Goal: Task Accomplishment & Management: Manage account settings

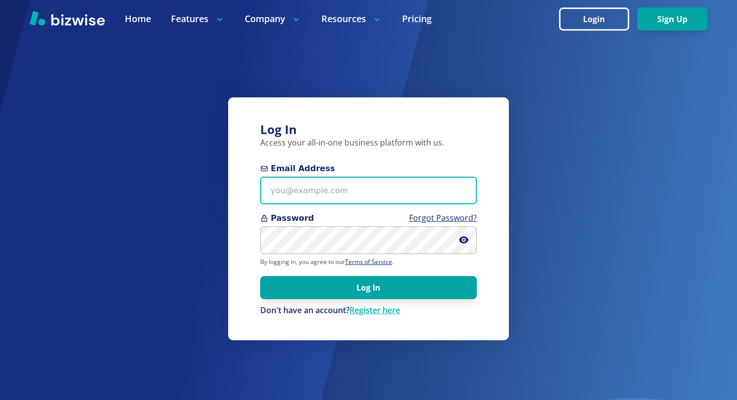
click at [370, 178] on input "Email Address" at bounding box center [368, 191] width 217 height 28
click at [409, 186] on input "Email Address" at bounding box center [368, 191] width 217 height 28
type input "[EMAIL_ADDRESS][DOMAIN_NAME]"
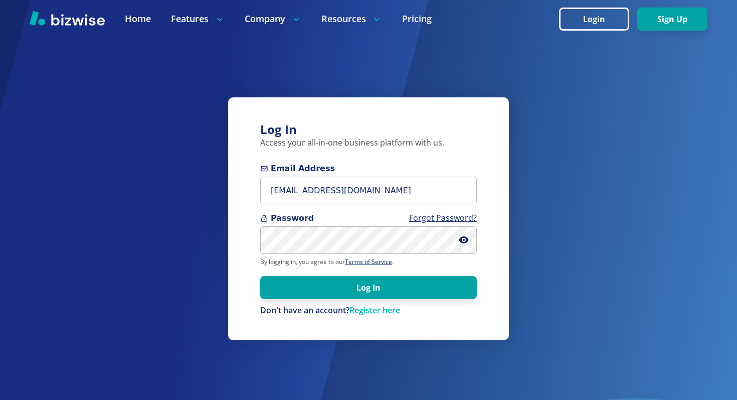
click at [360, 301] on form "Email Address awsinfo@advancedwellspa.com Password Forgot Password? By logging …" at bounding box center [368, 240] width 217 height 154
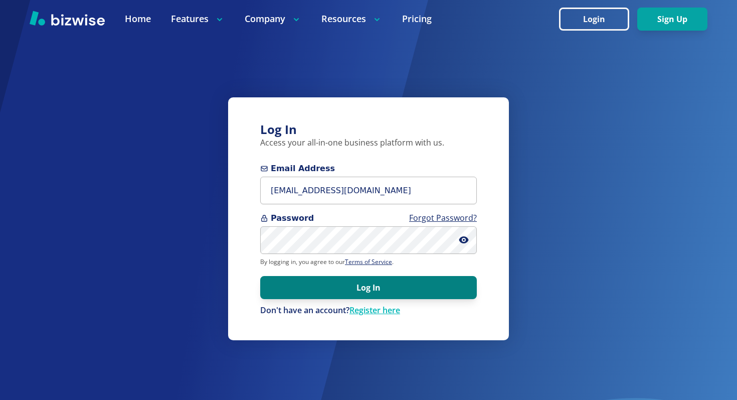
click at [357, 286] on button "Log In" at bounding box center [368, 287] width 217 height 23
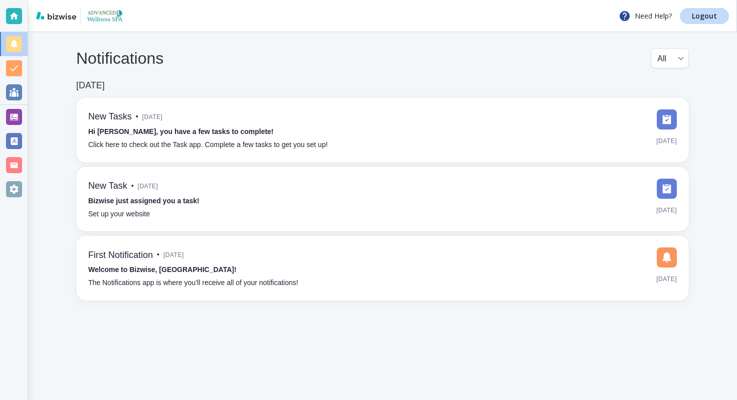
click at [14, 115] on div at bounding box center [14, 117] width 16 height 16
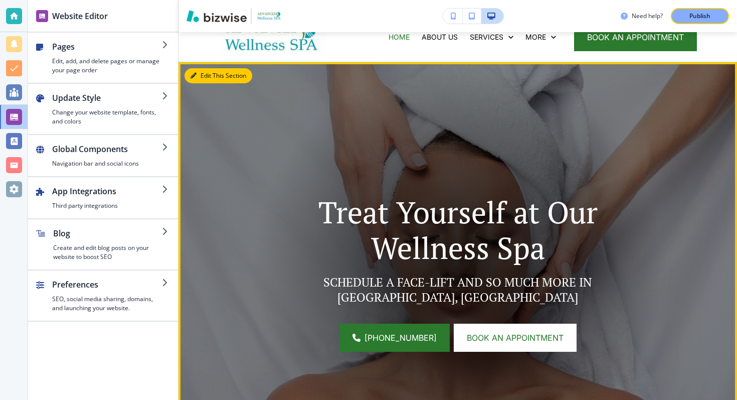
click at [203, 75] on button "Edit This Section" at bounding box center [219, 75] width 68 height 15
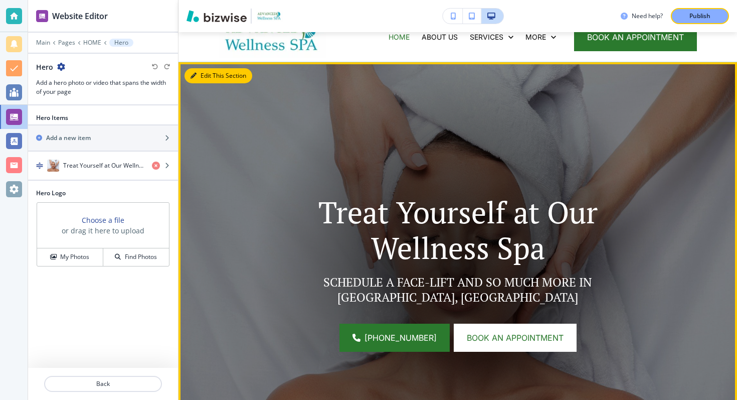
scroll to position [73, 0]
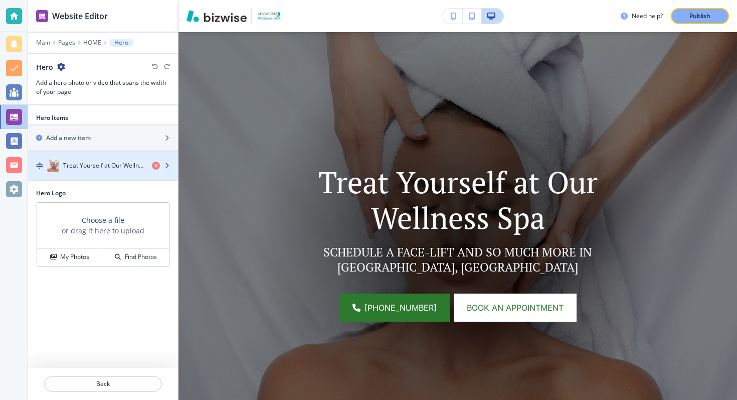
click at [109, 169] on h4 "Treat Yourself at Our Wellness Spa" at bounding box center [103, 165] width 81 height 9
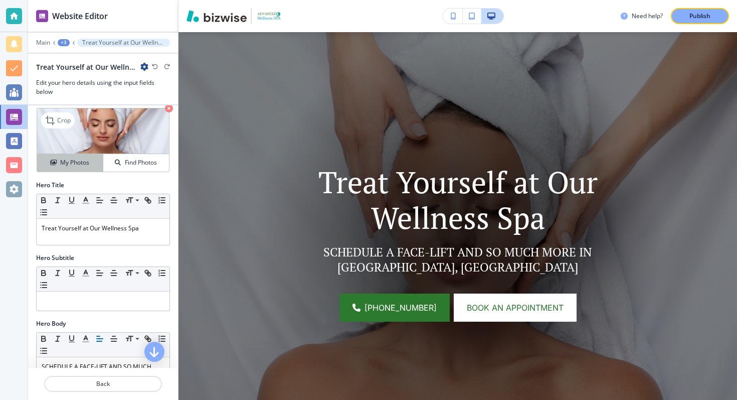
scroll to position [29, 0]
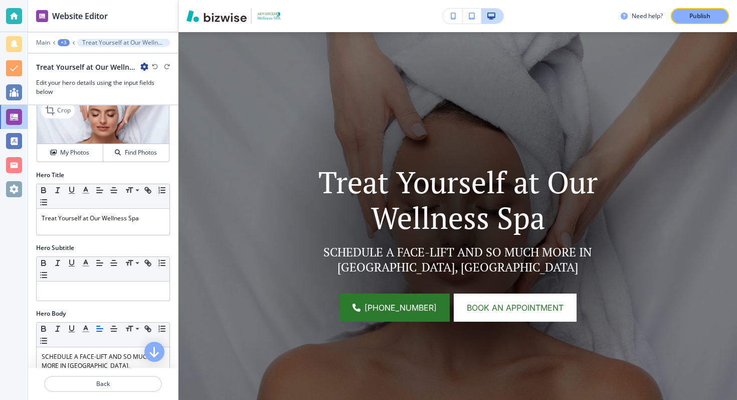
click at [80, 161] on div "Crop My Photos Find Photos" at bounding box center [103, 130] width 133 height 64
click at [78, 152] on h4 "My Photos" at bounding box center [74, 152] width 29 height 9
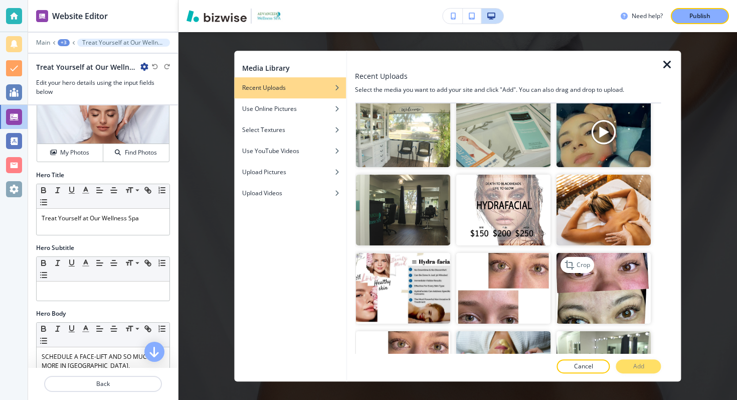
scroll to position [949, 0]
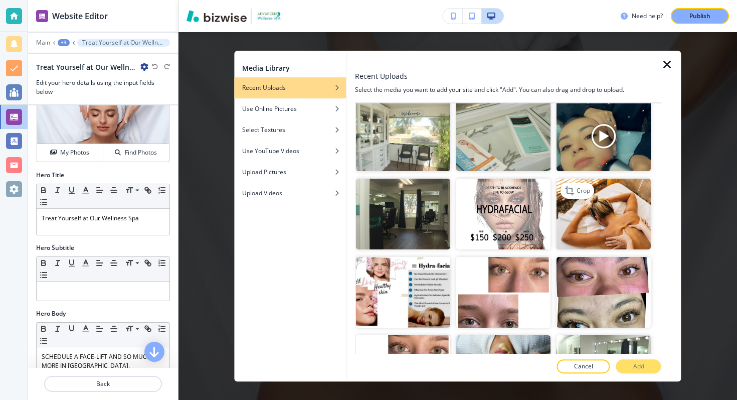
click at [595, 208] on img "button" at bounding box center [604, 214] width 94 height 71
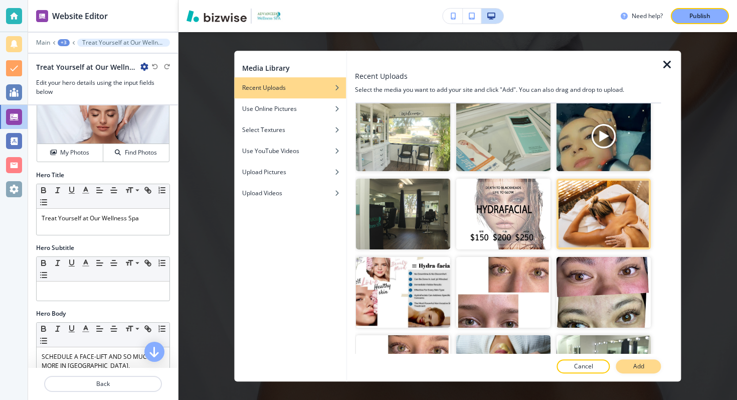
click at [628, 367] on button "Add" at bounding box center [639, 366] width 45 height 14
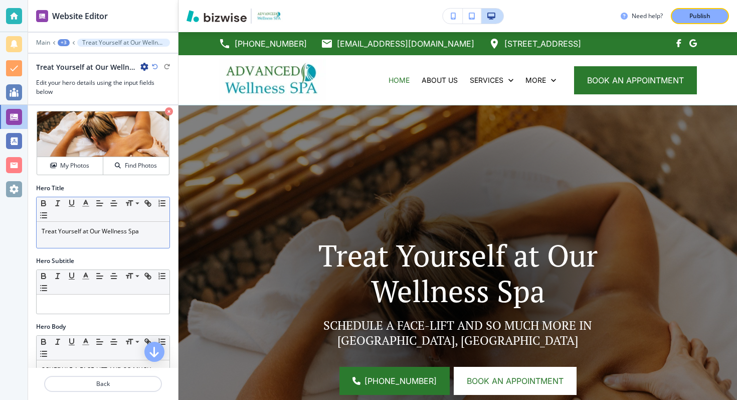
scroll to position [0, 0]
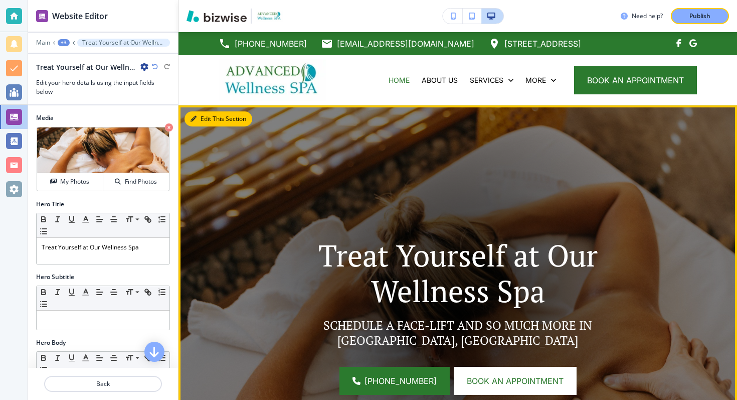
click at [201, 122] on button "Edit This Section" at bounding box center [219, 118] width 68 height 15
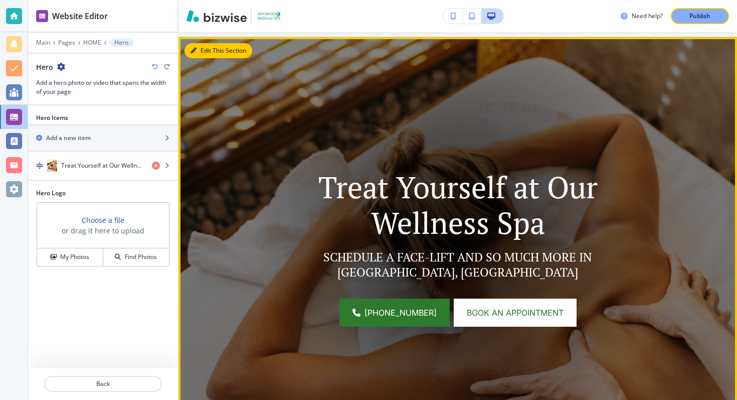
scroll to position [73, 0]
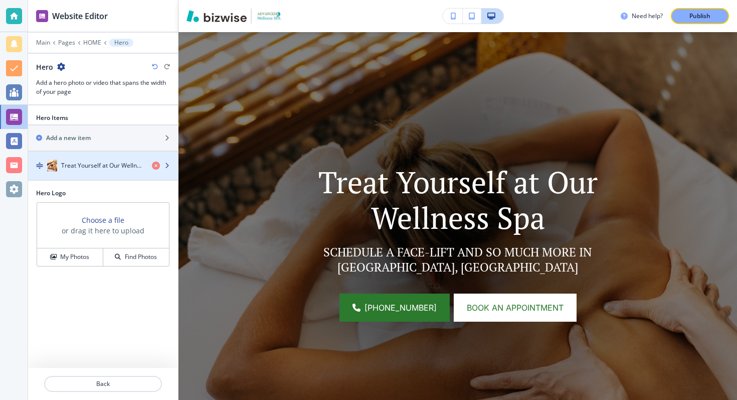
click at [166, 161] on div "Treat Yourself at Our Wellness Spa" at bounding box center [103, 166] width 150 height 12
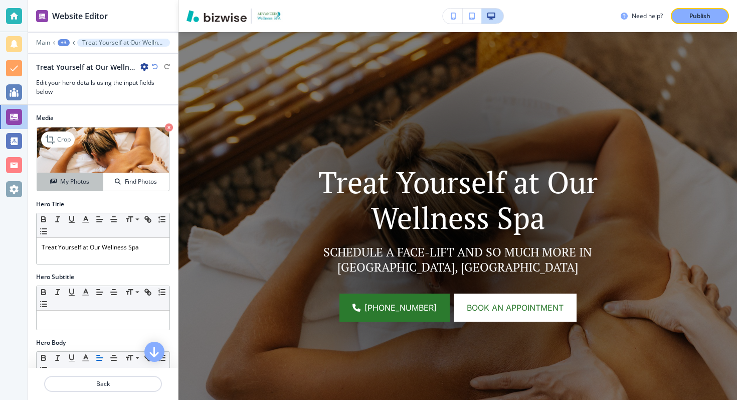
click at [80, 177] on h4 "My Photos" at bounding box center [74, 181] width 29 height 9
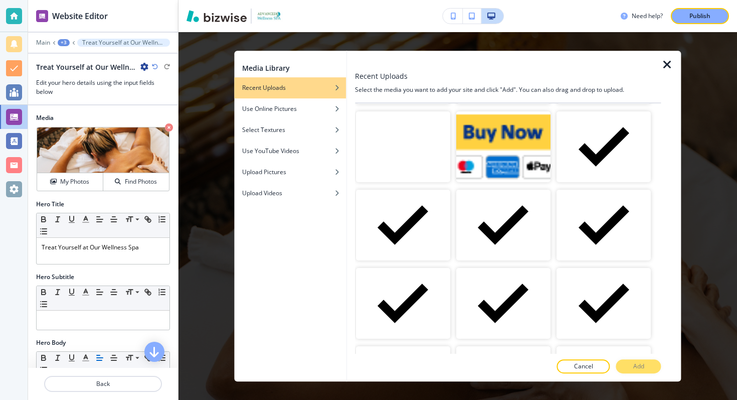
scroll to position [0, 0]
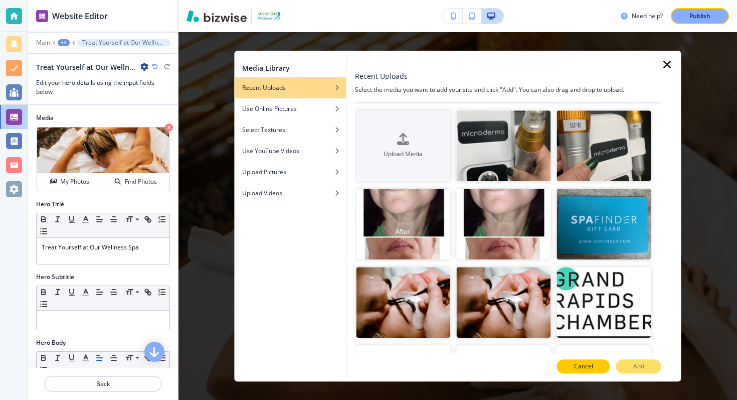
click at [588, 365] on p "Cancel" at bounding box center [583, 366] width 19 height 9
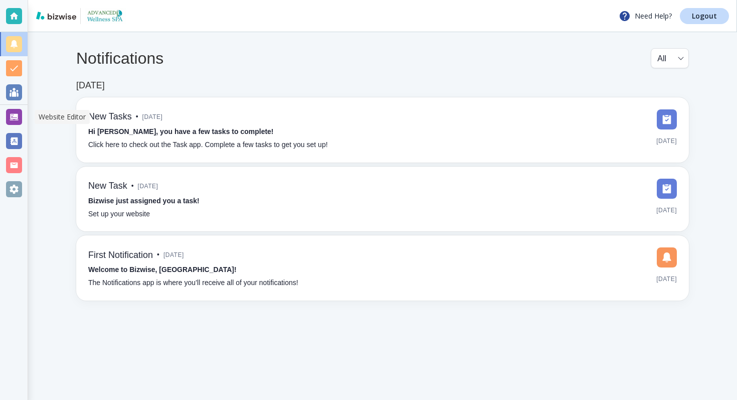
click at [16, 120] on div at bounding box center [14, 117] width 16 height 16
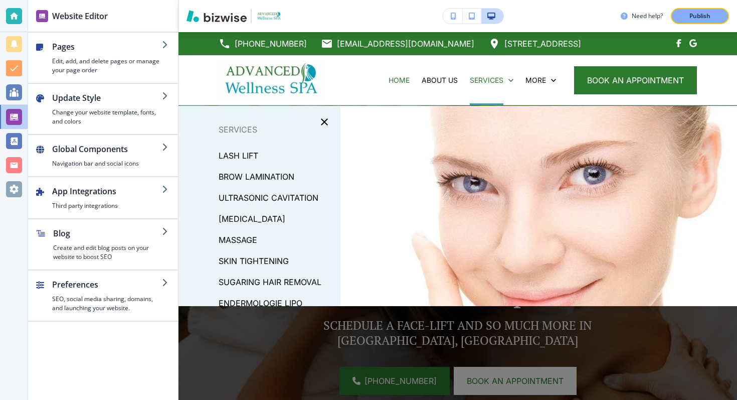
click at [569, 14] on div "Need help? Publish" at bounding box center [458, 16] width 559 height 16
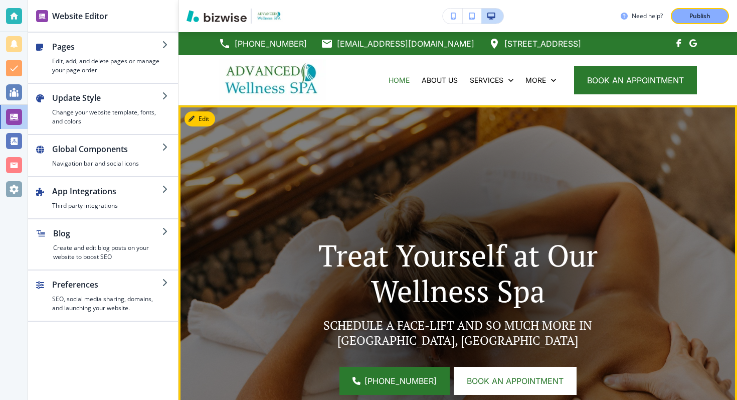
click at [202, 120] on button "Edit" at bounding box center [200, 118] width 31 height 15
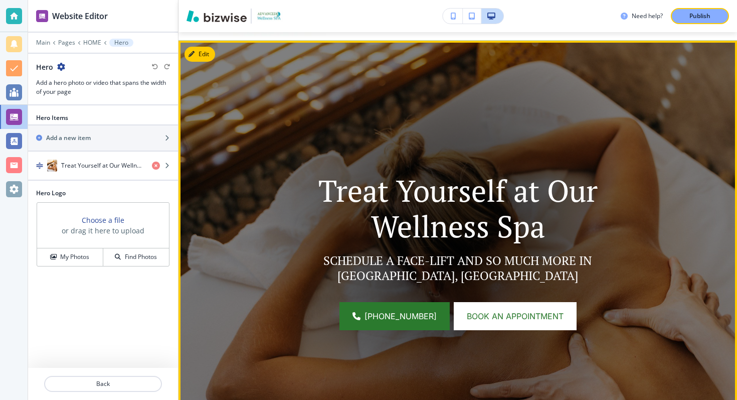
scroll to position [73, 0]
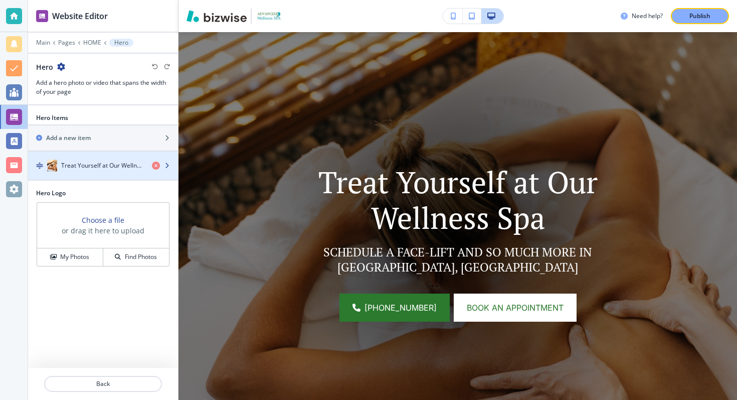
click at [99, 161] on h4 "Treat Yourself at Our Wellness Spa" at bounding box center [102, 165] width 83 height 9
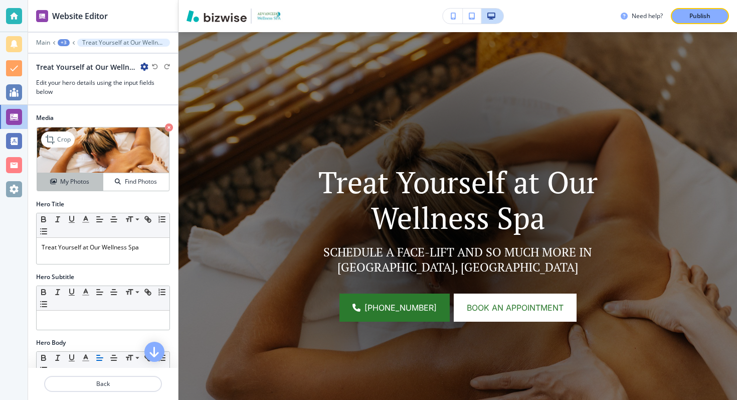
click at [77, 185] on h4 "My Photos" at bounding box center [74, 181] width 29 height 9
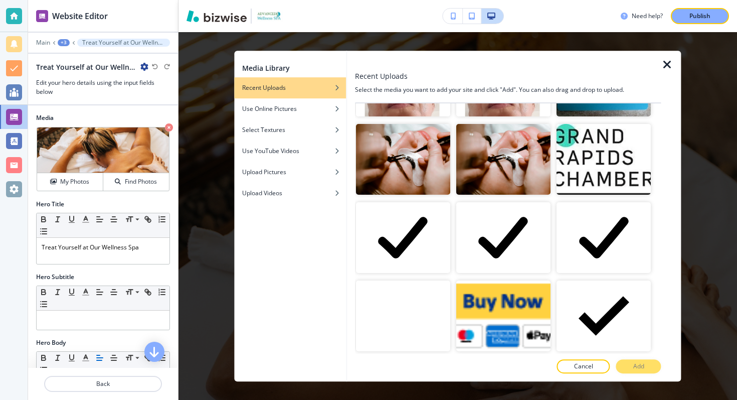
scroll to position [0, 0]
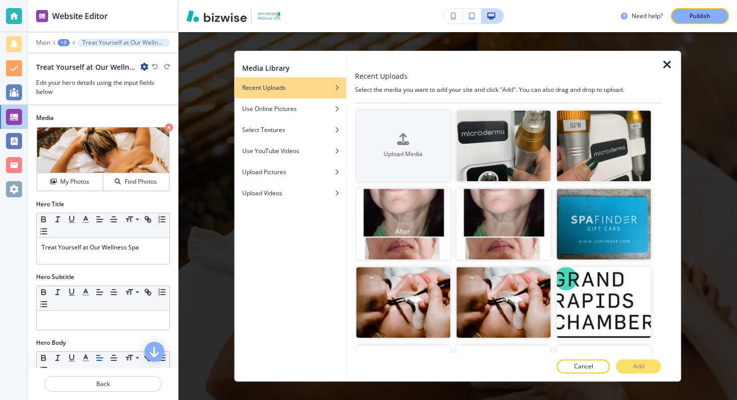
click at [663, 63] on icon "button" at bounding box center [668, 65] width 12 height 12
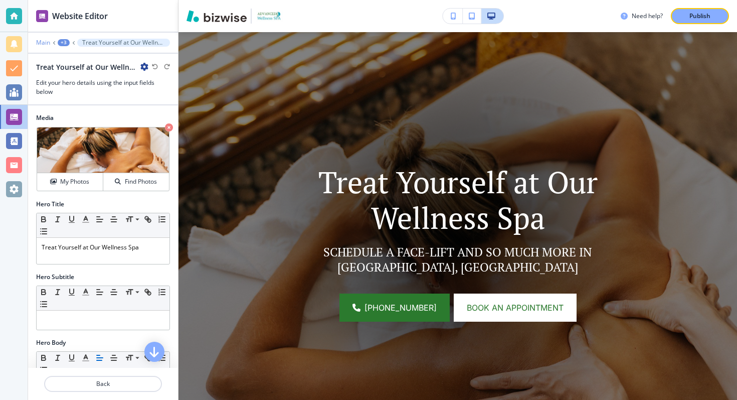
click at [45, 40] on p "Main" at bounding box center [43, 42] width 14 height 7
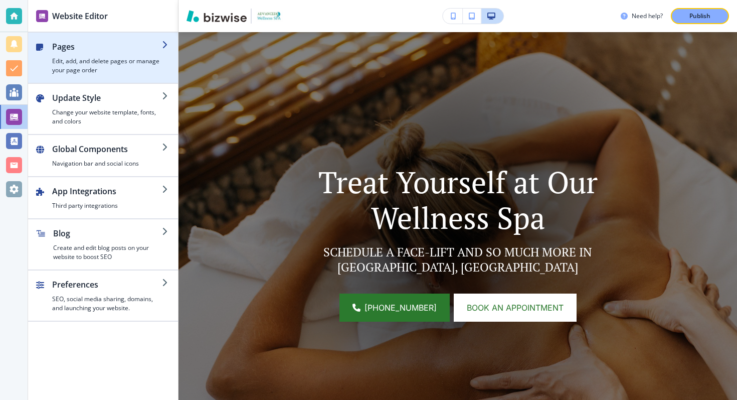
click at [119, 49] on h2 "Pages" at bounding box center [107, 47] width 110 height 12
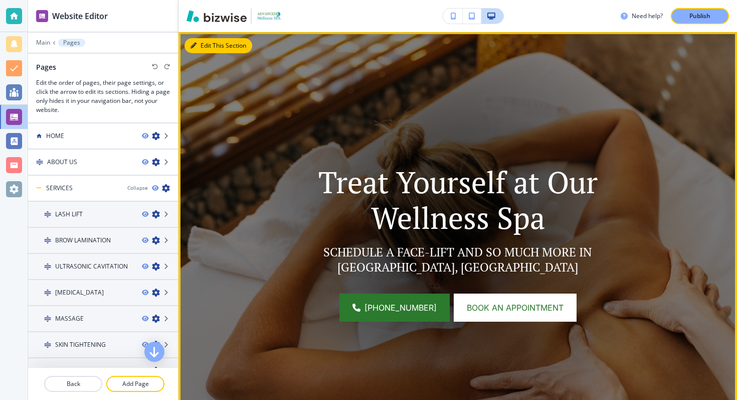
click at [199, 44] on button "Edit This Section" at bounding box center [219, 45] width 68 height 15
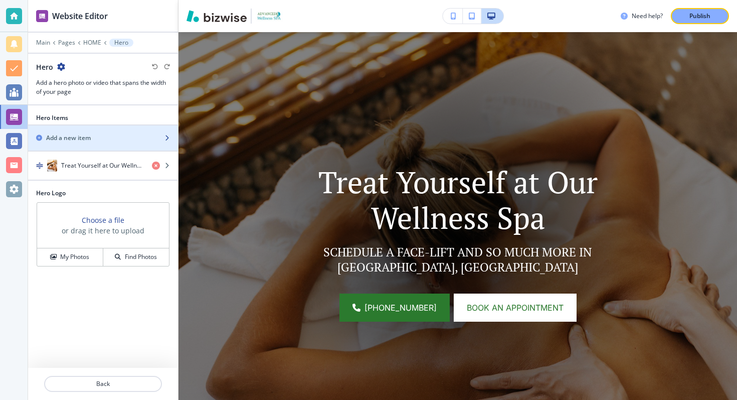
click at [150, 139] on div "Add a new item" at bounding box center [92, 137] width 128 height 9
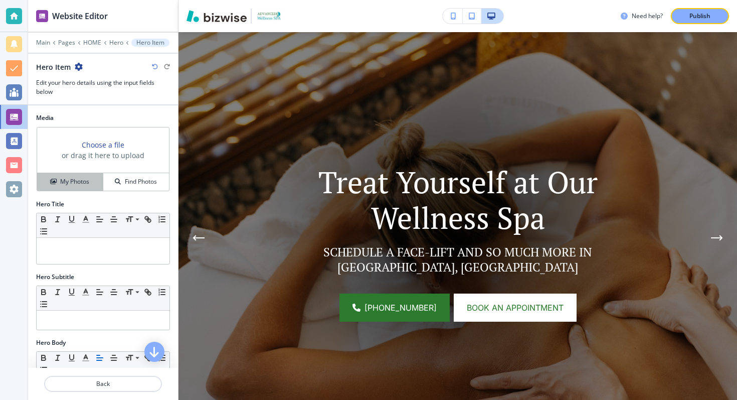
click at [71, 178] on h4 "My Photos" at bounding box center [74, 181] width 29 height 9
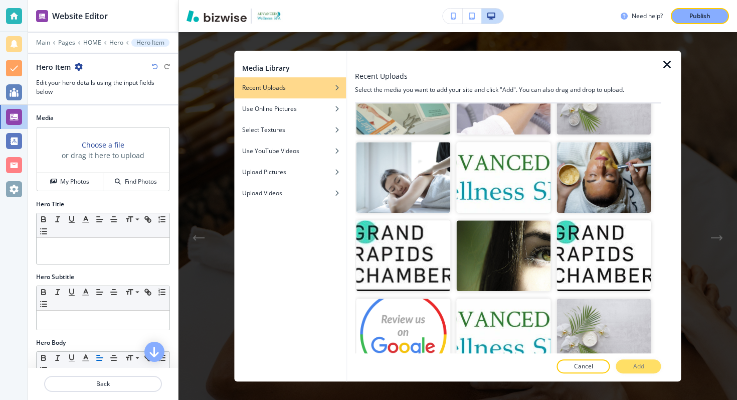
scroll to position [2083, 0]
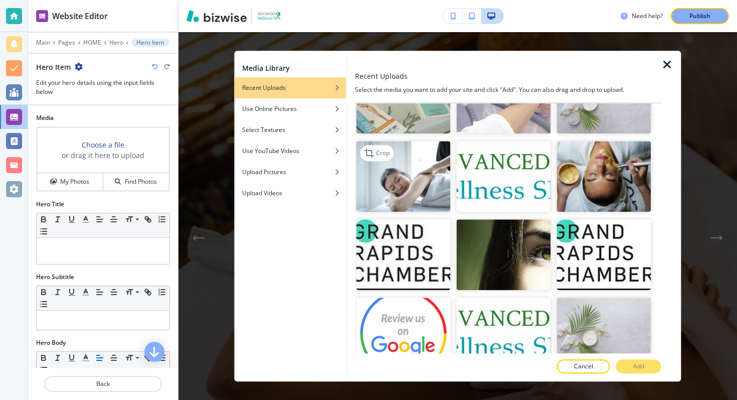
click at [411, 189] on img "button" at bounding box center [403, 176] width 94 height 71
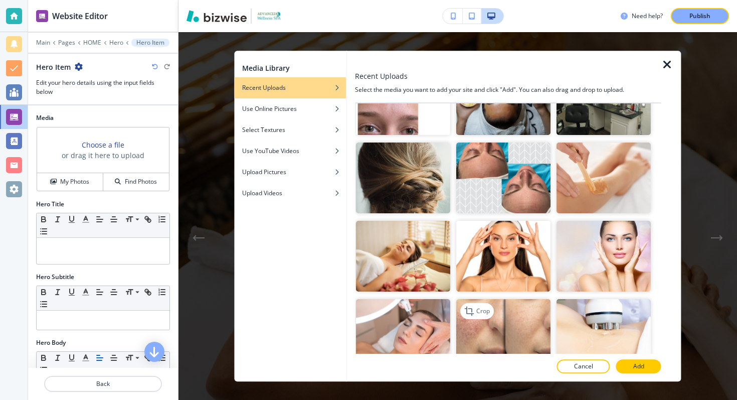
scroll to position [1235, 0]
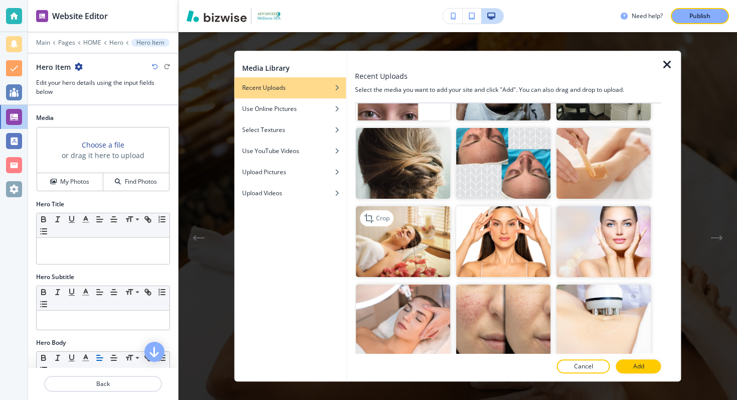
click at [433, 261] on img "button" at bounding box center [403, 241] width 94 height 71
click at [623, 358] on div at bounding box center [508, 356] width 306 height 6
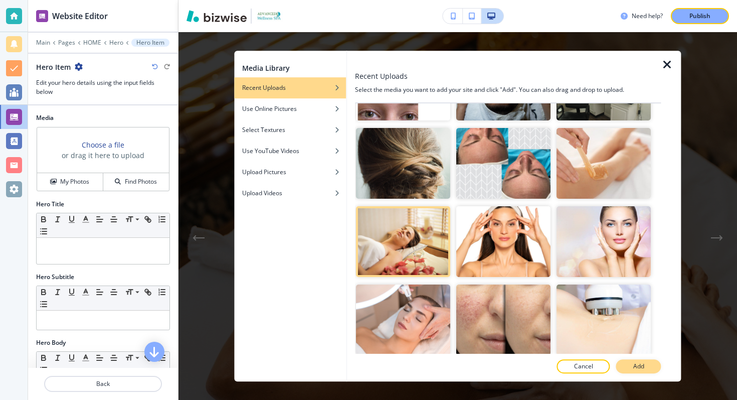
click at [629, 365] on button "Add" at bounding box center [639, 366] width 45 height 14
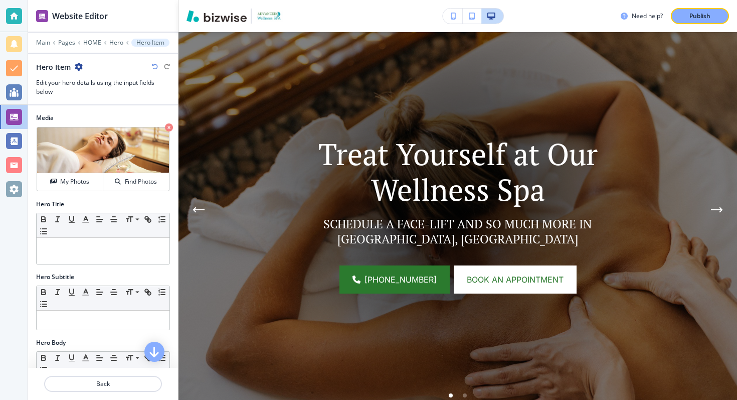
scroll to position [99, 0]
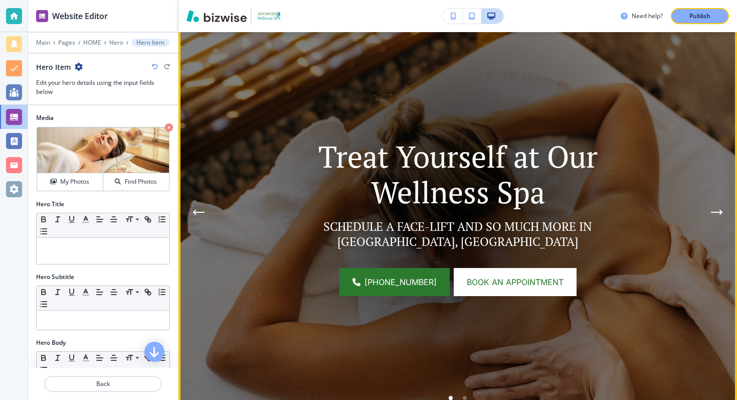
click at [723, 210] on button "Next Hero Image" at bounding box center [717, 212] width 20 height 20
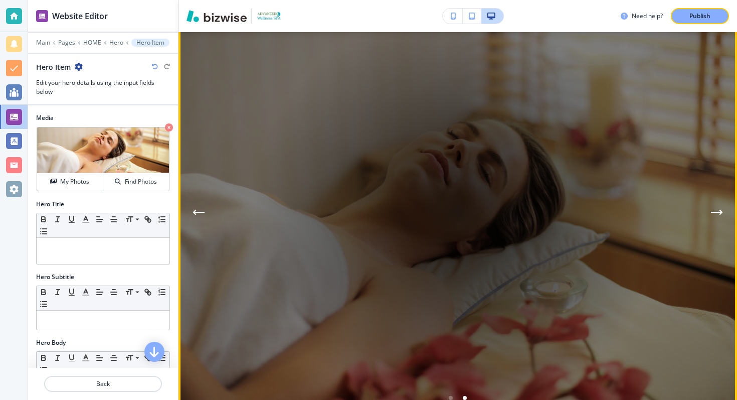
click at [715, 210] on icon "Next Hero Image" at bounding box center [717, 212] width 12 height 6
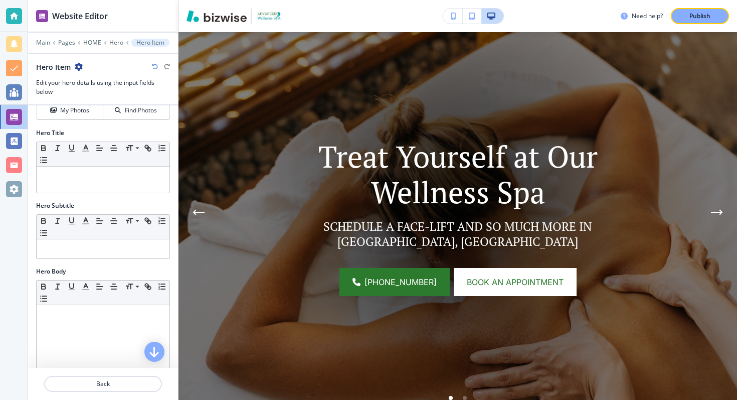
scroll to position [0, 0]
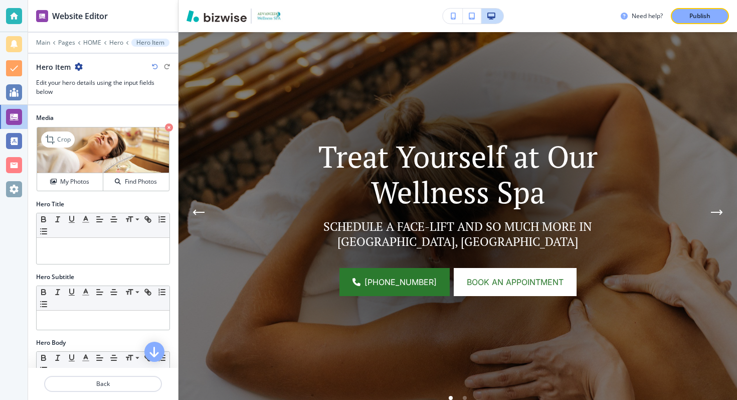
click at [168, 127] on icon "button" at bounding box center [169, 127] width 8 height 8
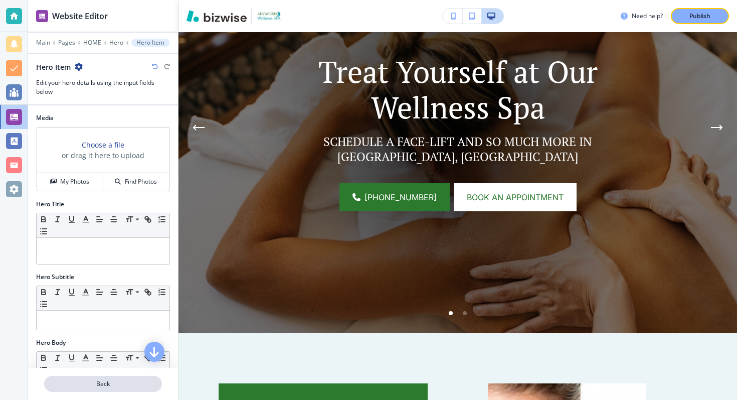
click at [89, 386] on p "Back" at bounding box center [103, 383] width 116 height 9
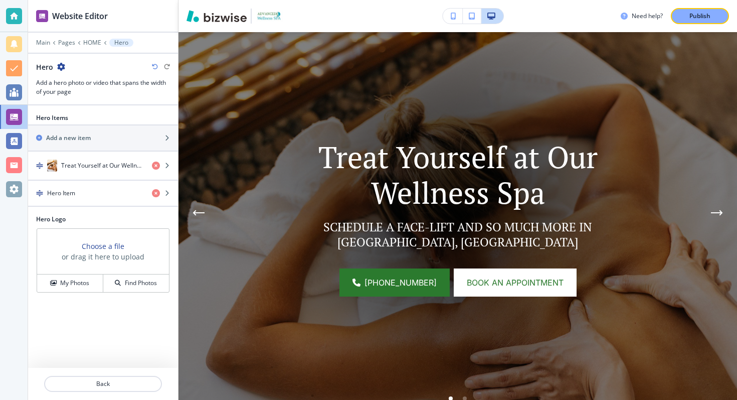
scroll to position [73, 0]
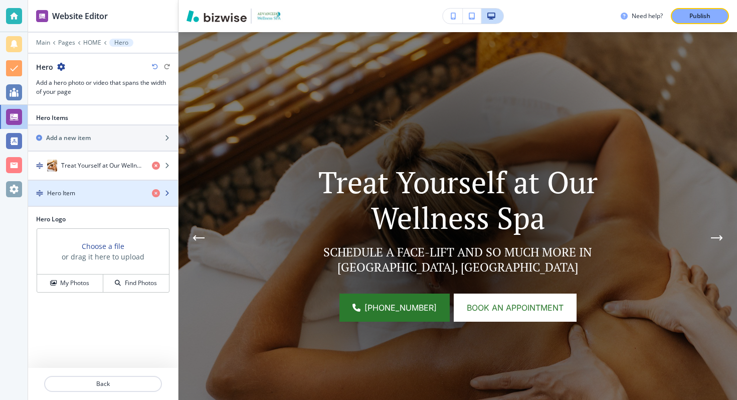
click at [162, 192] on div "button" at bounding box center [165, 193] width 26 height 8
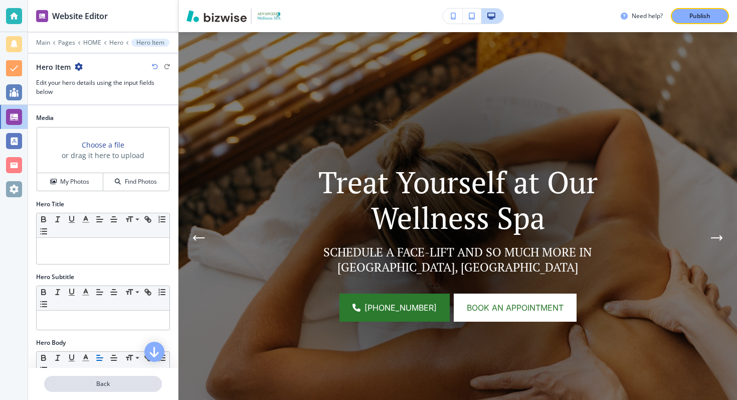
click at [97, 379] on p "Back" at bounding box center [103, 383] width 116 height 9
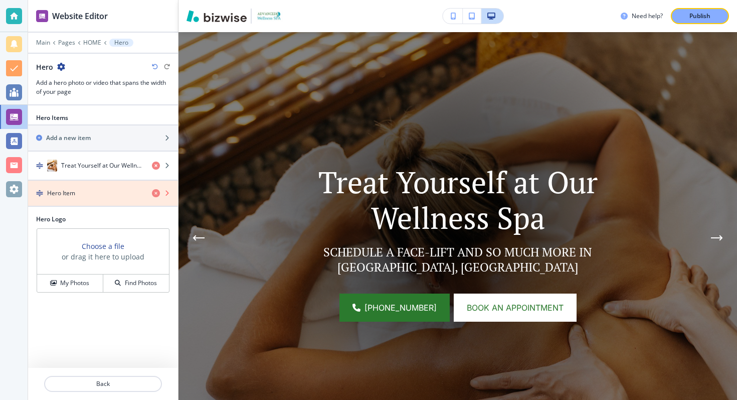
click at [157, 192] on icon "button" at bounding box center [156, 193] width 8 height 8
click at [157, 193] on icon "button" at bounding box center [156, 193] width 8 height 8
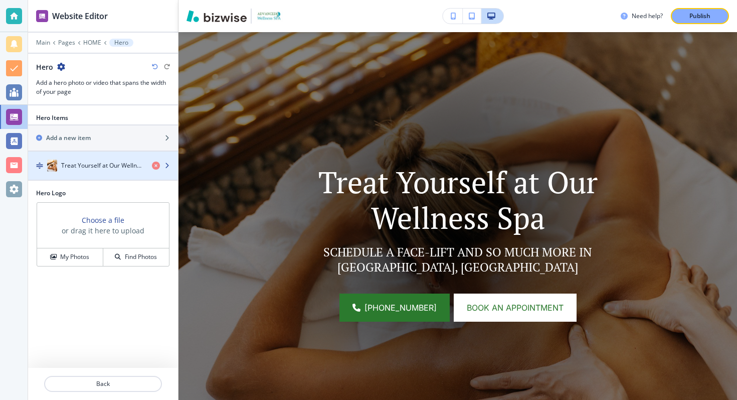
click at [167, 163] on icon "button" at bounding box center [167, 166] width 6 height 6
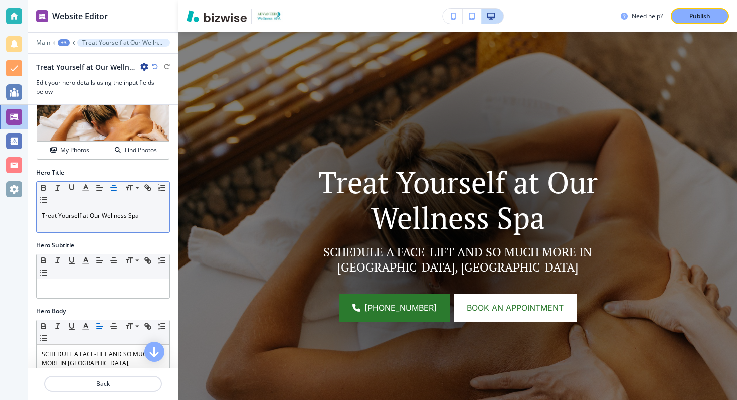
scroll to position [37, 0]
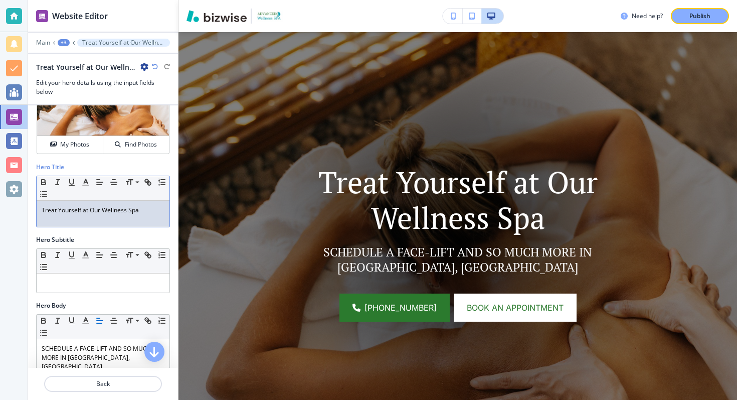
click at [131, 210] on p "Treat Yourself at Our Wellness Spa" at bounding box center [103, 210] width 123 height 9
click at [142, 210] on p "Treat Yourself at Our Wellness Spa" at bounding box center [103, 210] width 123 height 9
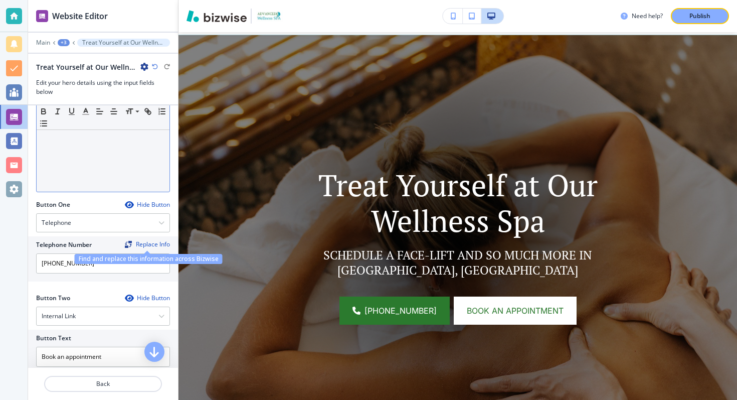
scroll to position [317, 0]
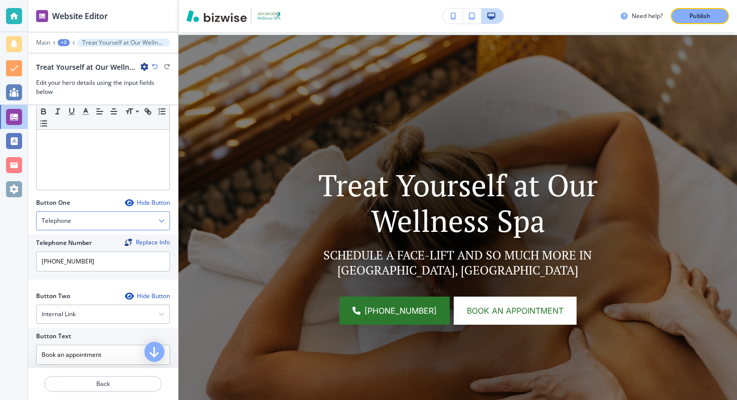
click at [92, 222] on div "Telephone" at bounding box center [103, 221] width 133 height 18
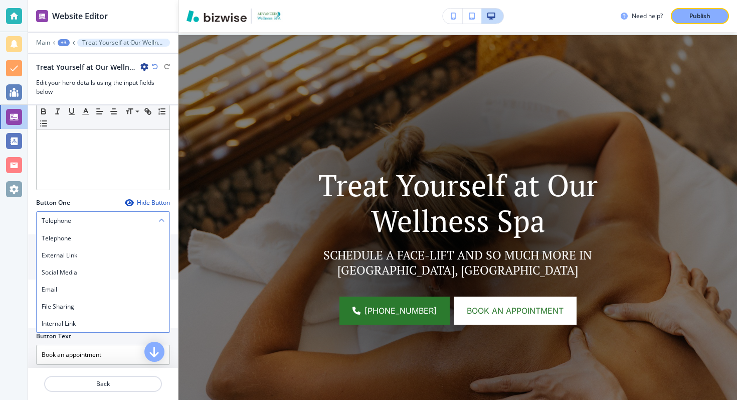
click at [92, 222] on div "Telephone" at bounding box center [103, 221] width 133 height 18
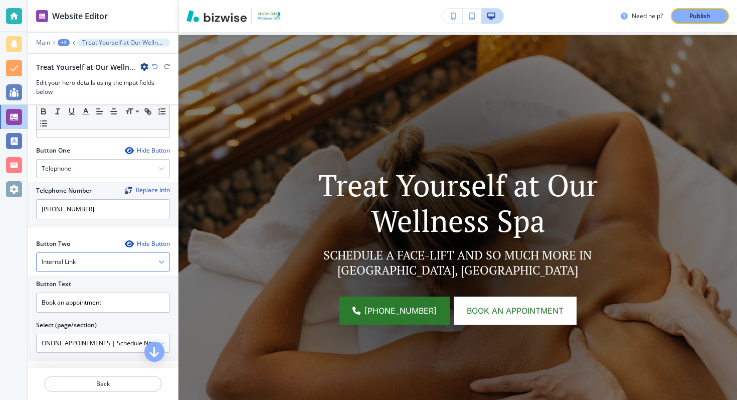
scroll to position [374, 0]
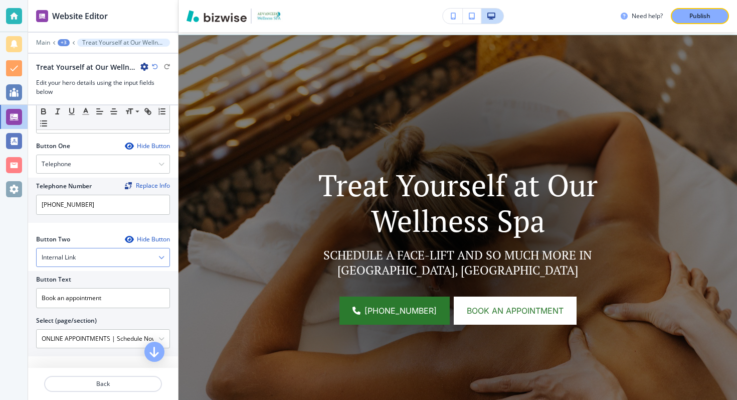
click at [108, 261] on div "Internal Link" at bounding box center [103, 257] width 133 height 18
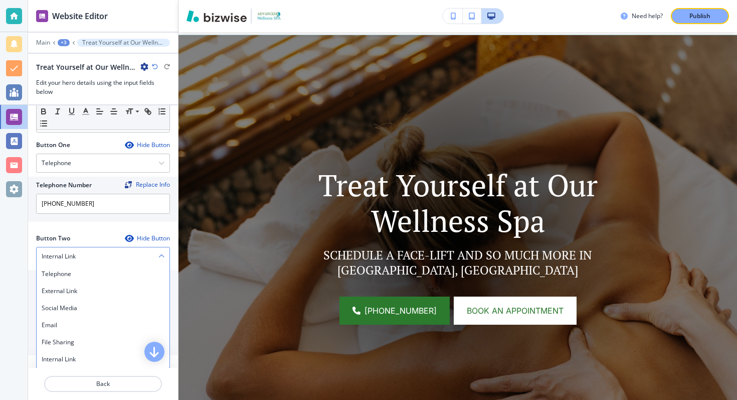
click at [111, 258] on div "Internal Link" at bounding box center [103, 256] width 133 height 18
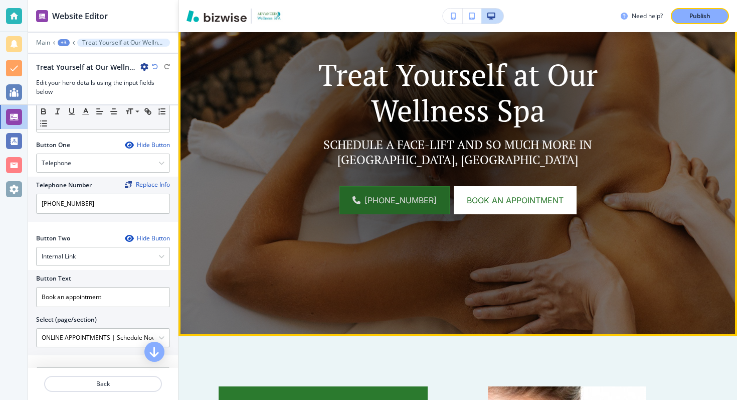
scroll to position [185, 0]
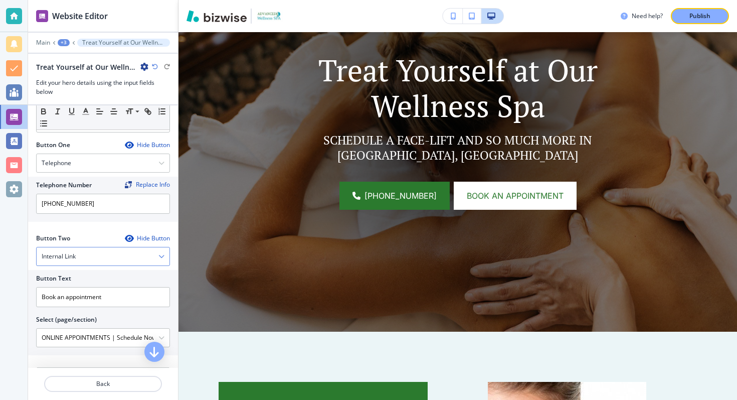
click at [141, 258] on div "Internal Link" at bounding box center [103, 256] width 133 height 18
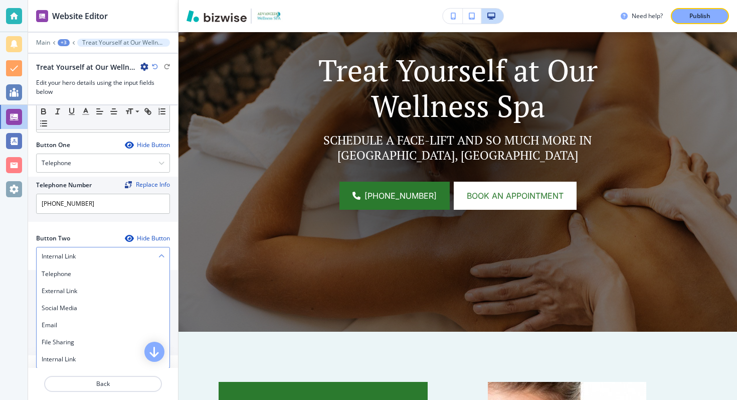
click at [135, 254] on div "Internal Link" at bounding box center [103, 256] width 133 height 18
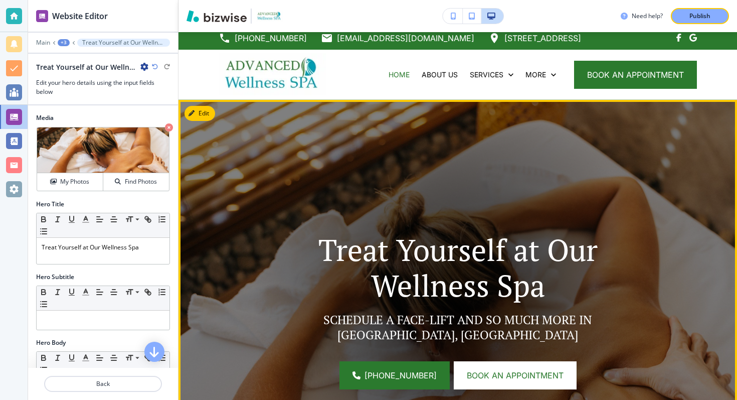
scroll to position [0, 0]
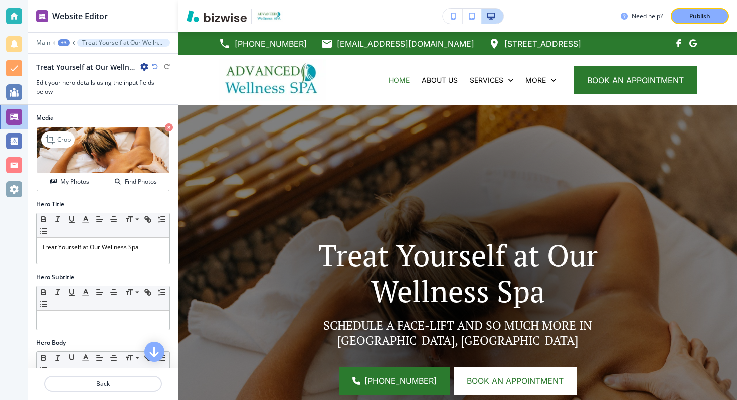
click at [144, 150] on img at bounding box center [103, 150] width 132 height 46
click at [64, 185] on h4 "My Photos" at bounding box center [74, 181] width 29 height 9
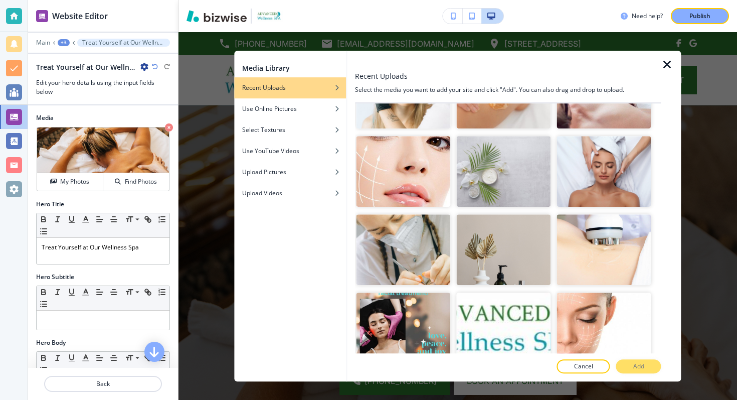
scroll to position [2485, 0]
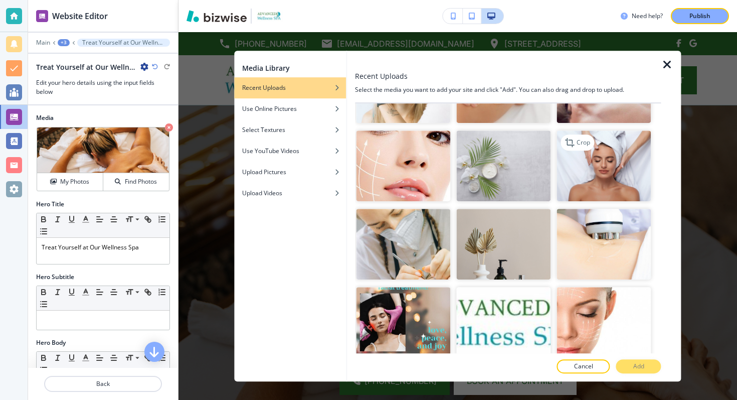
click at [609, 158] on img "button" at bounding box center [604, 165] width 94 height 71
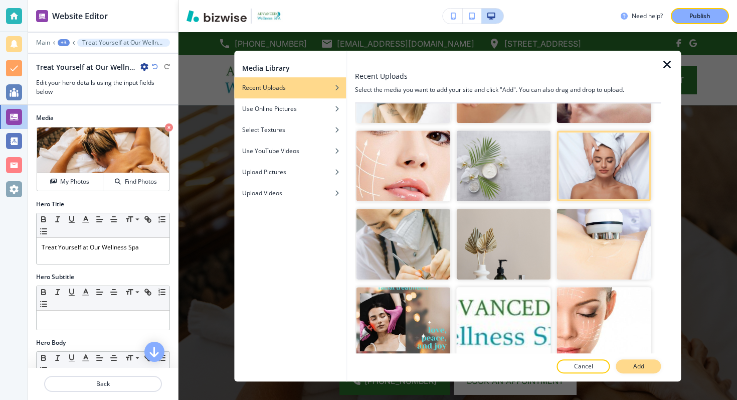
click at [636, 361] on button "Add" at bounding box center [639, 366] width 45 height 14
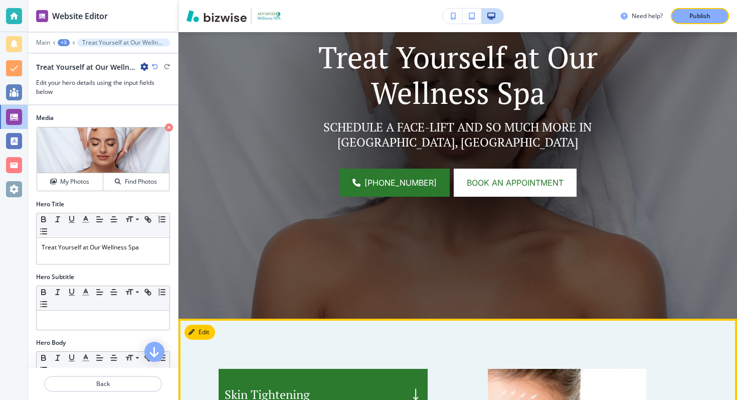
scroll to position [0, 0]
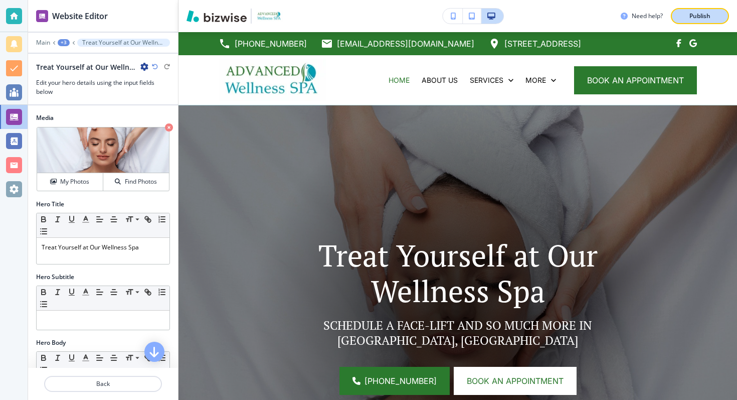
click at [686, 20] on div "Publish" at bounding box center [700, 16] width 32 height 9
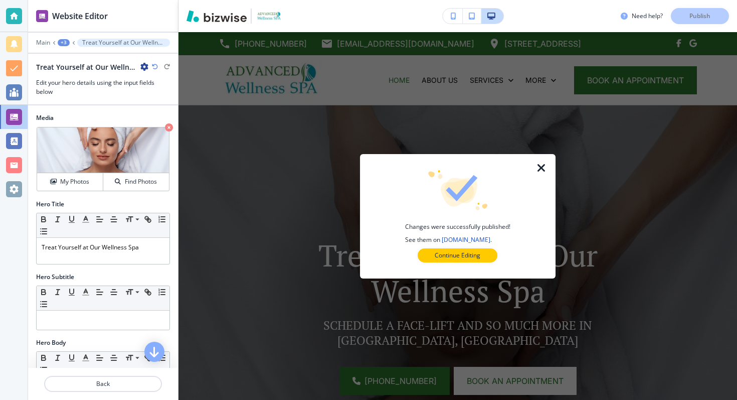
click at [539, 168] on icon "button" at bounding box center [542, 168] width 12 height 12
